Goal: Information Seeking & Learning: Check status

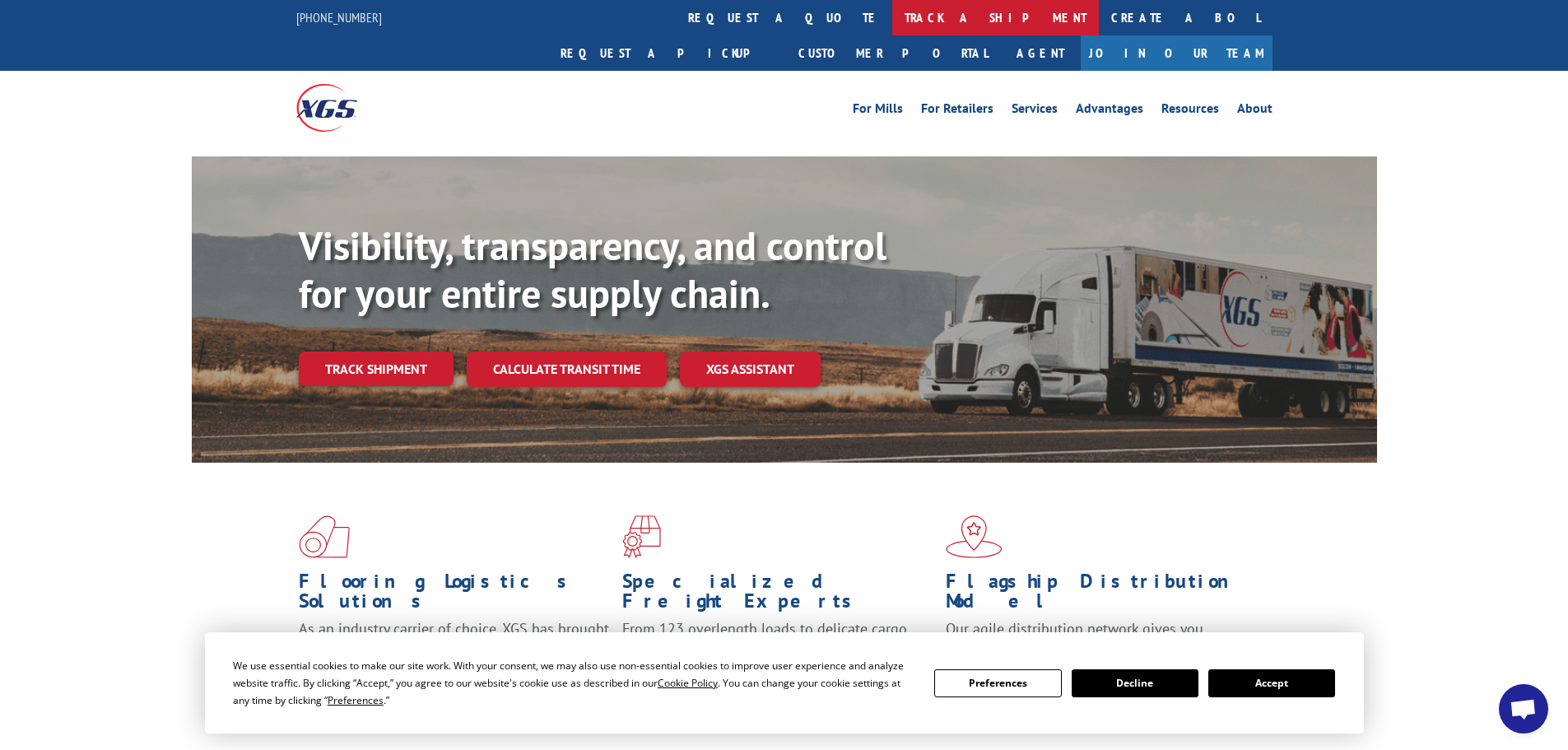
click at [892, 20] on link "track a shipment" at bounding box center [996, 17] width 207 height 35
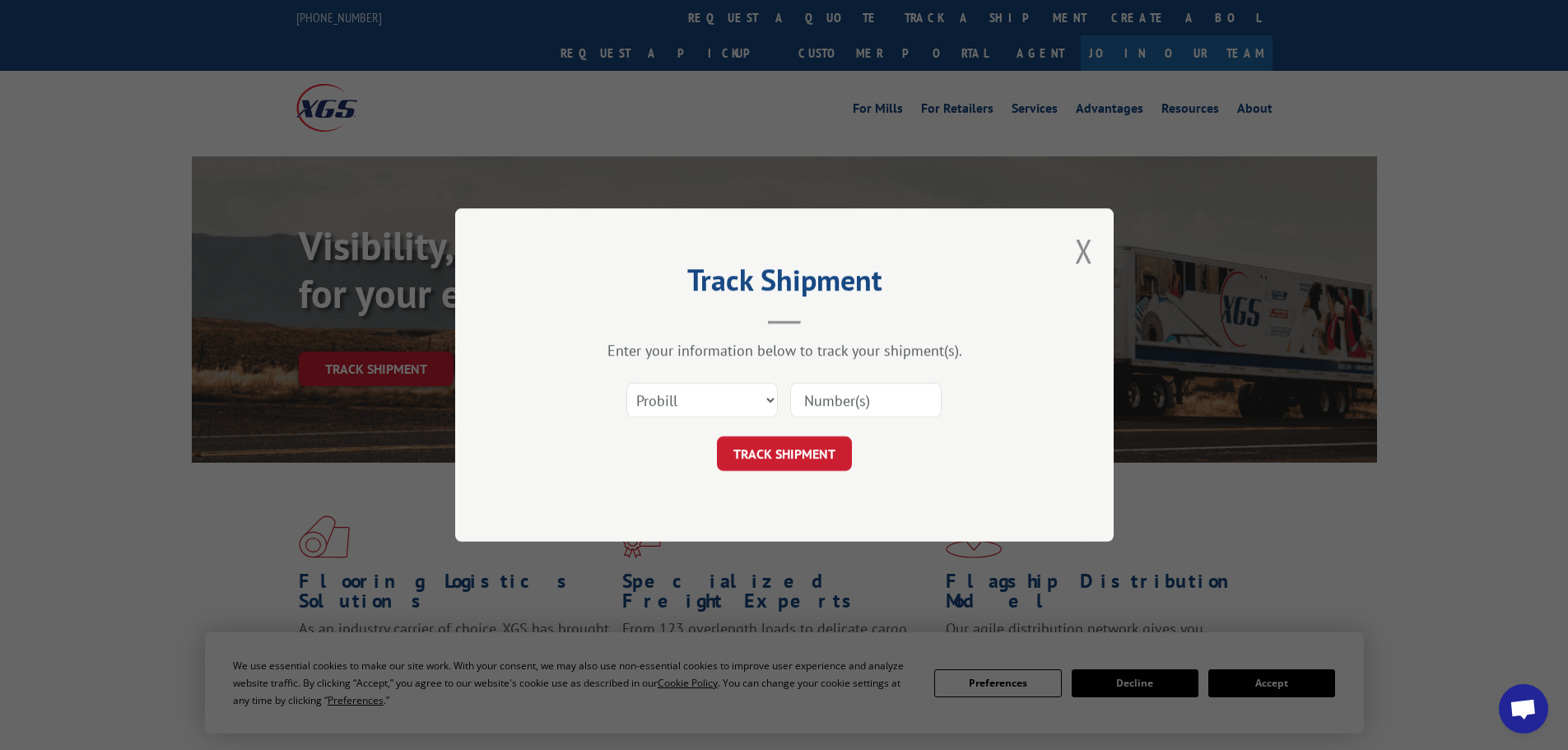
click at [808, 401] on input at bounding box center [865, 400] width 151 height 34
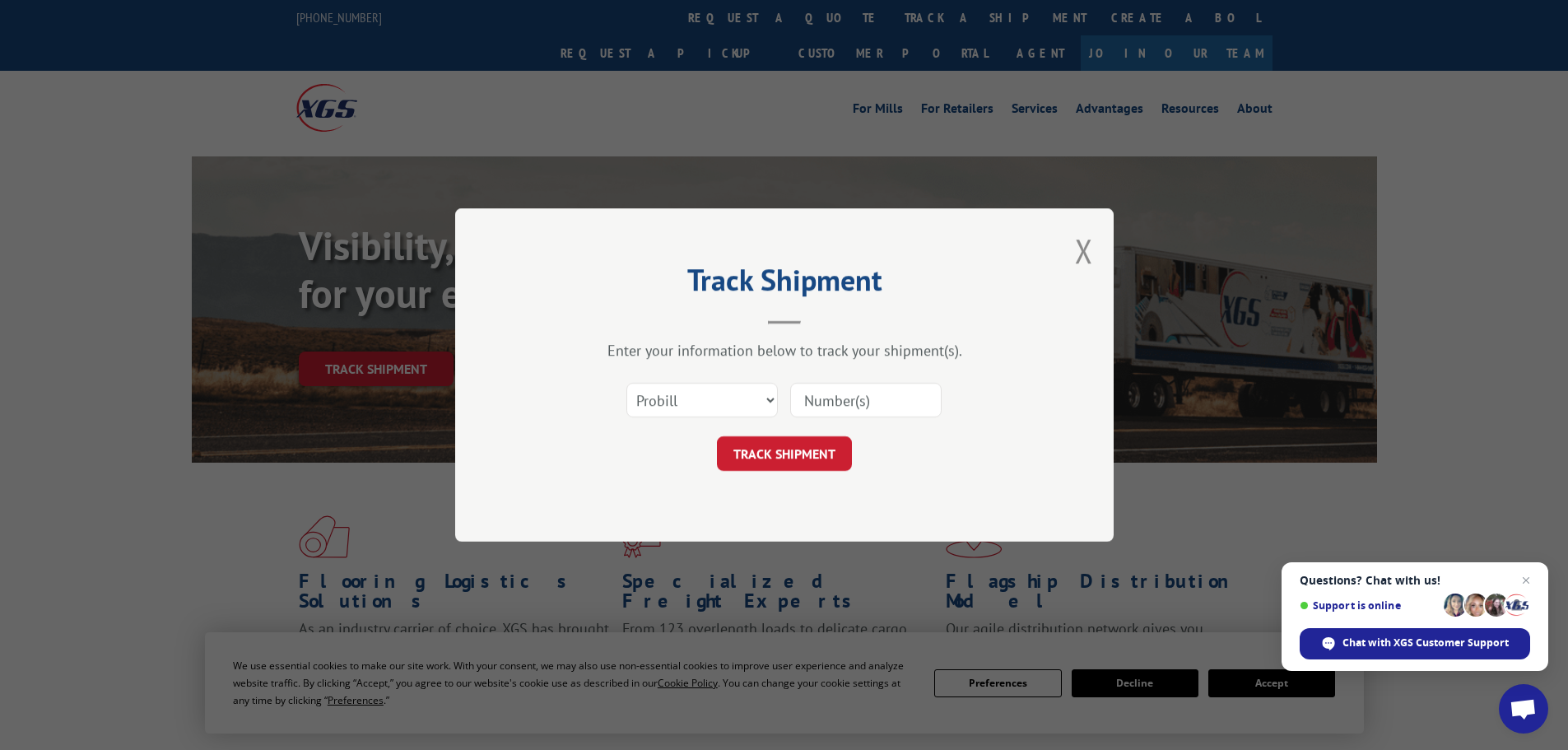
paste input "6820917"
type input "6820917"
click at [801, 450] on button "TRACK SHIPMENT" at bounding box center [784, 453] width 135 height 34
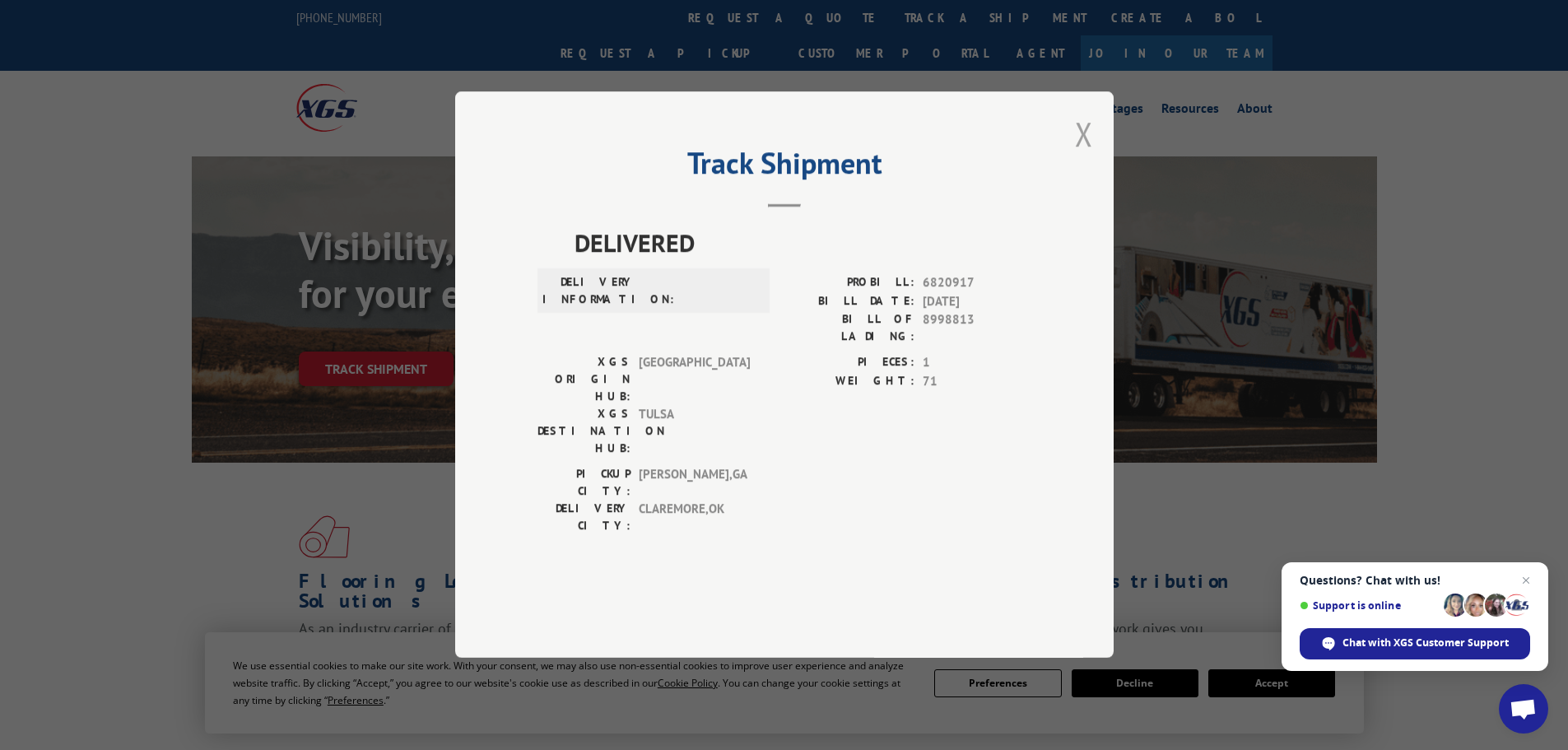
click at [1083, 156] on button "Close modal" at bounding box center [1084, 133] width 18 height 44
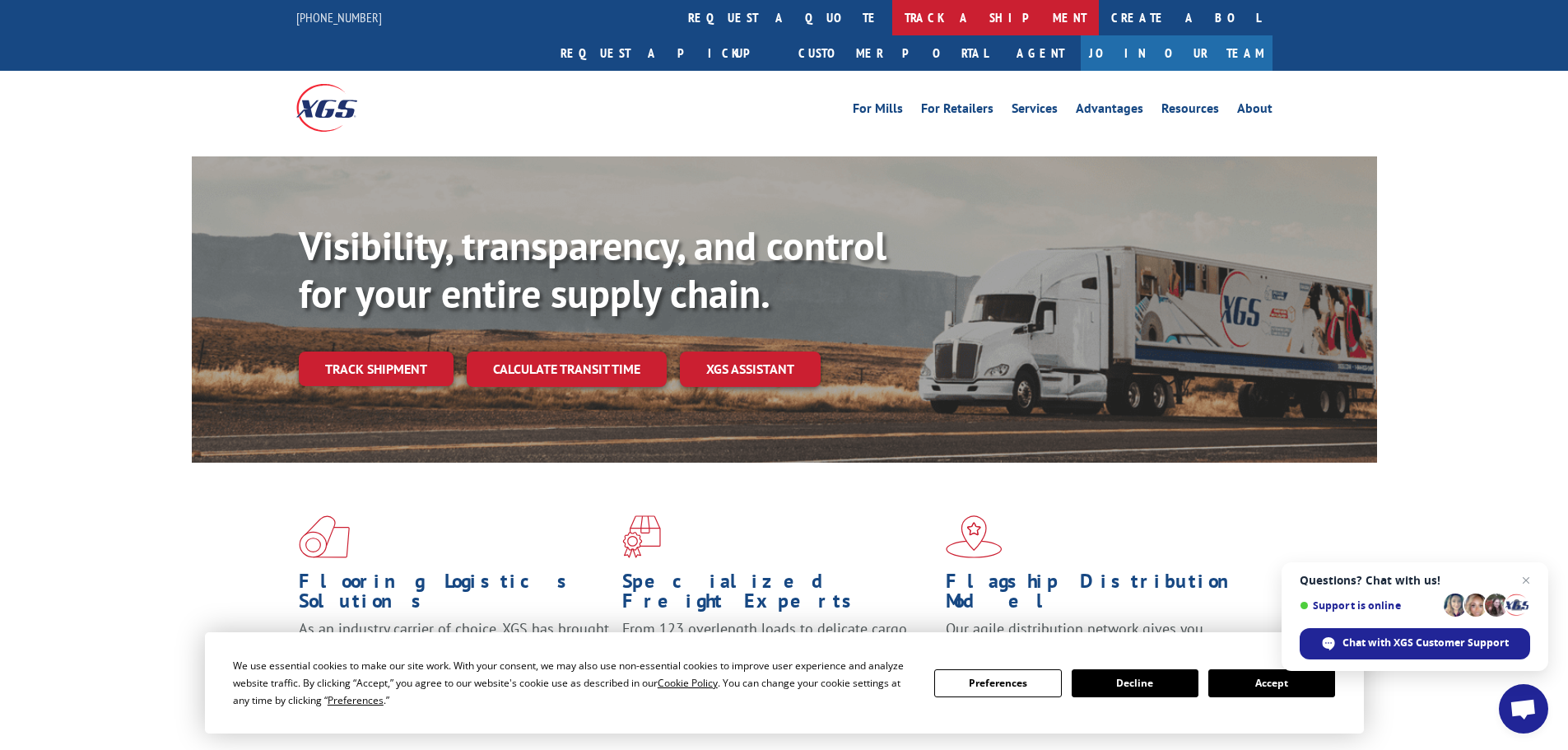
click at [892, 18] on link "track a shipment" at bounding box center [996, 17] width 207 height 35
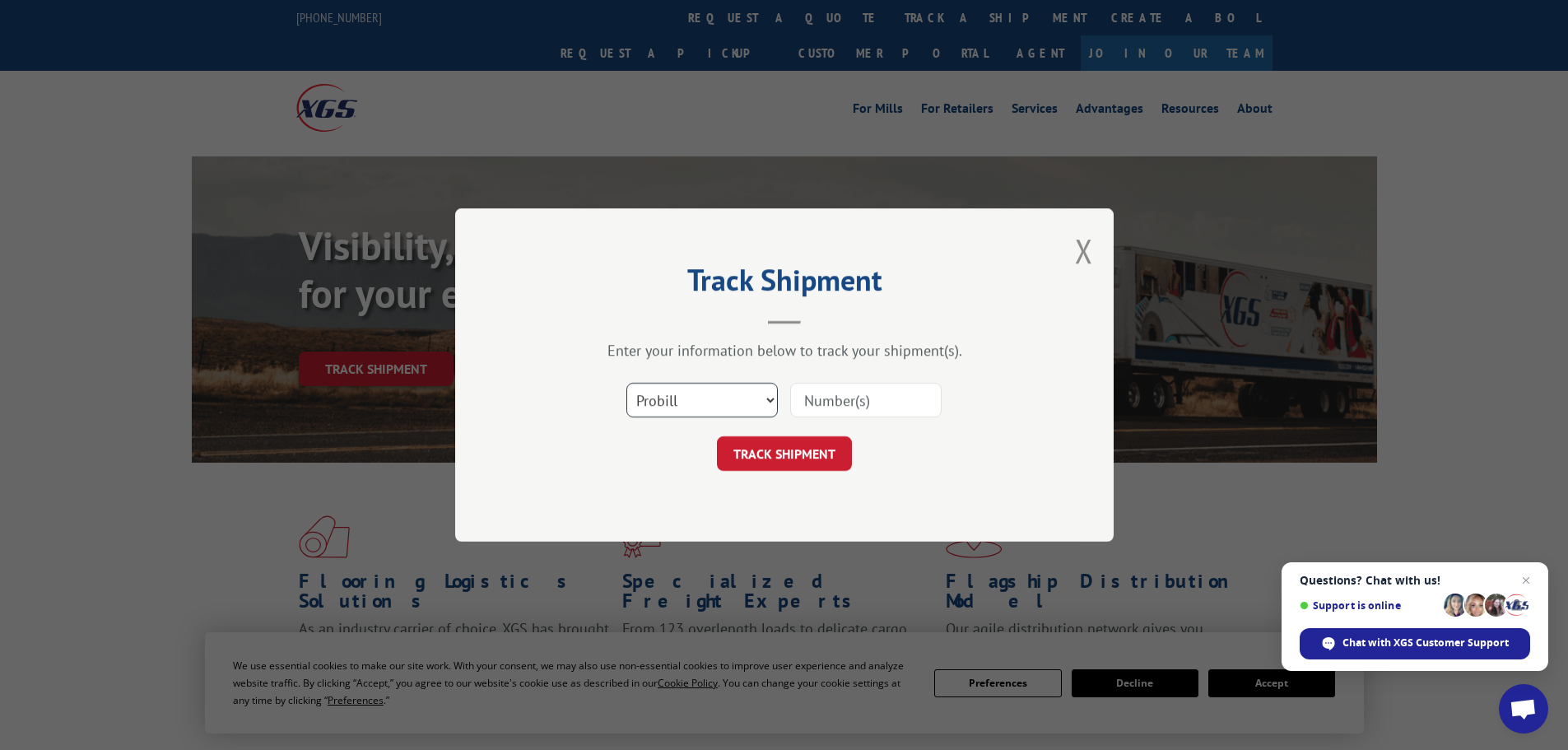
click at [714, 396] on select "Select category... Probill BOL PO" at bounding box center [702, 400] width 151 height 34
select select "bol"
click at [627, 383] on select "Select category... Probill BOL PO" at bounding box center [702, 400] width 151 height 34
click at [823, 402] on input at bounding box center [865, 400] width 151 height 34
paste input "6820917"
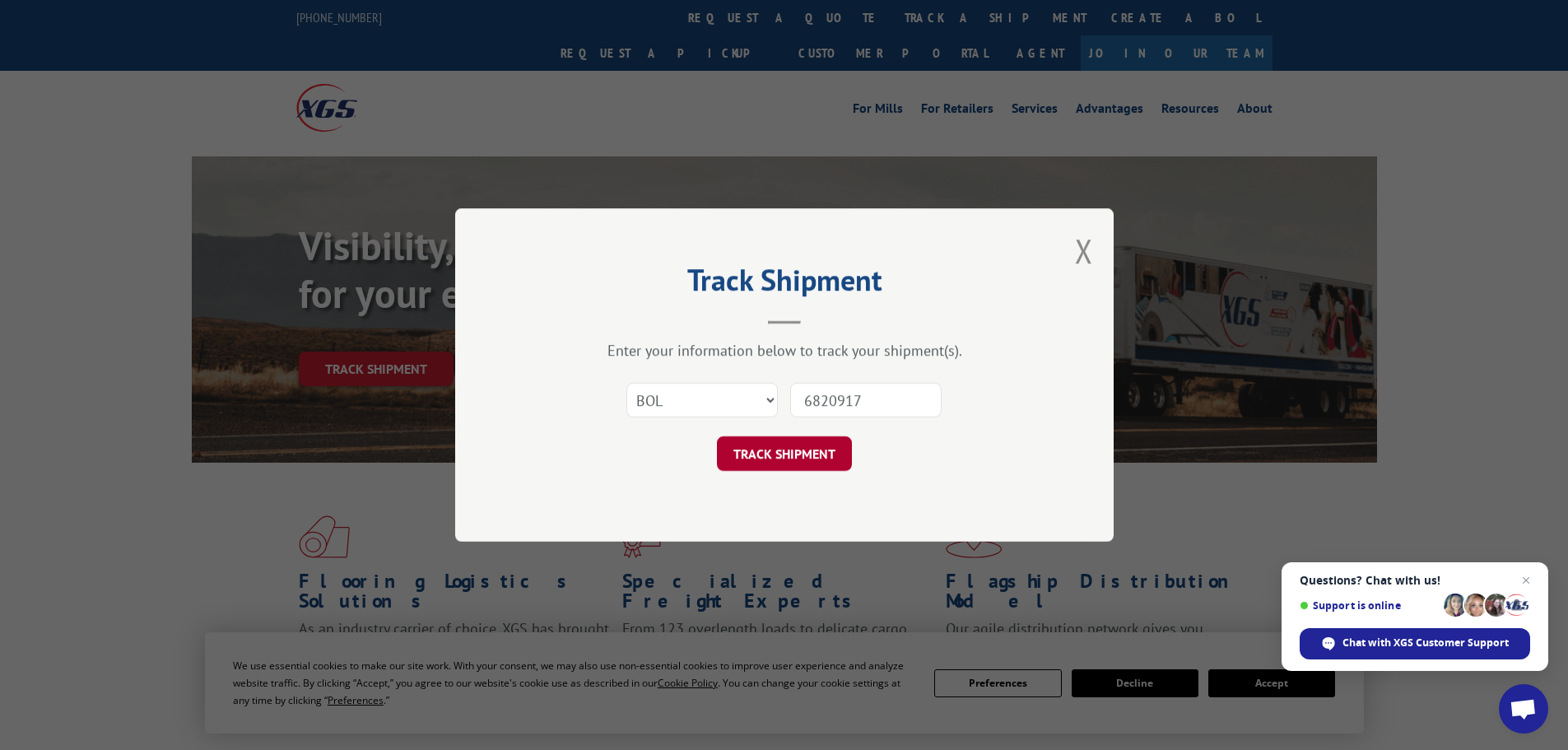
type input "6820917"
click at [807, 441] on button "TRACK SHIPMENT" at bounding box center [784, 453] width 135 height 34
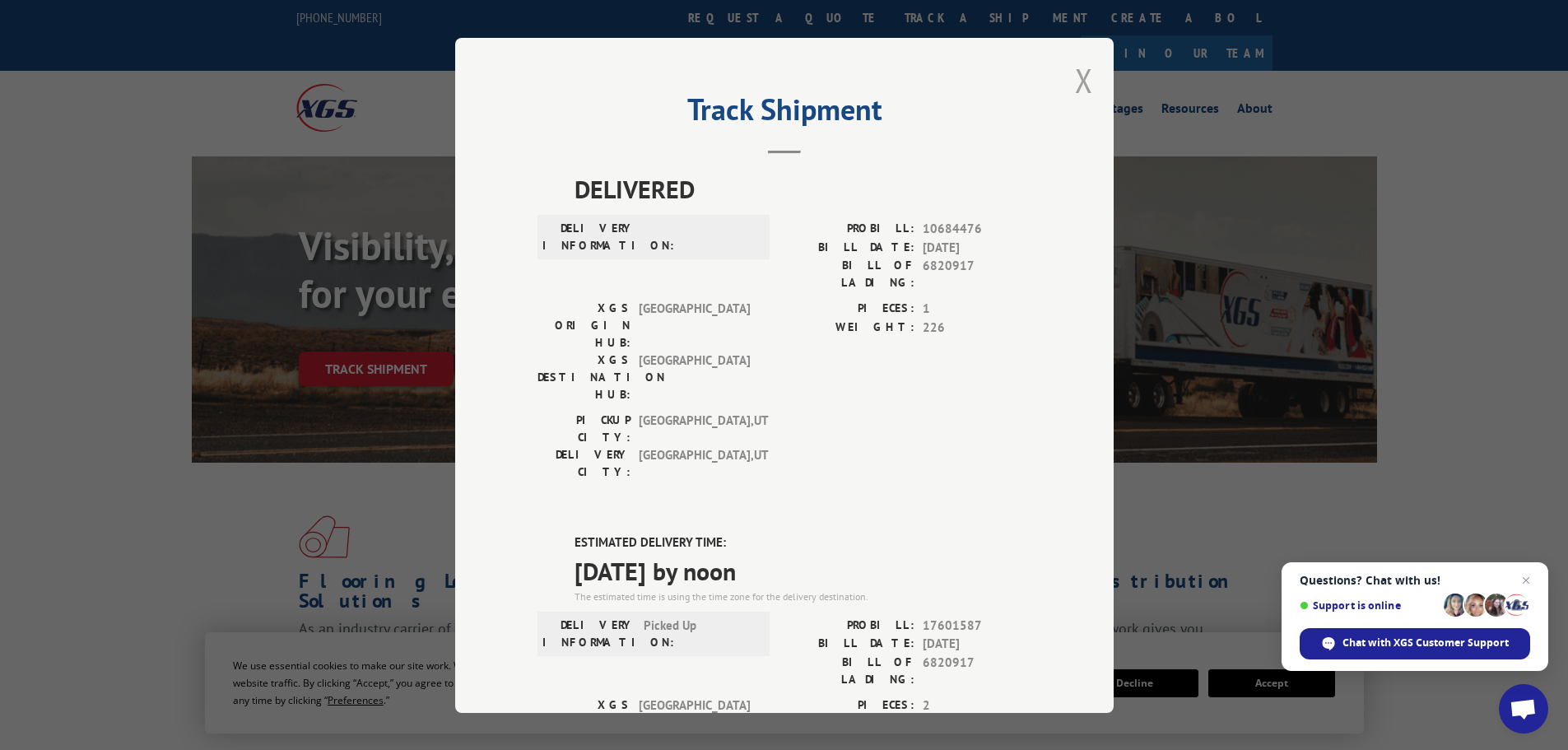
click at [1083, 80] on button "Close modal" at bounding box center [1084, 80] width 18 height 44
